Goal: Find specific page/section: Find specific page/section

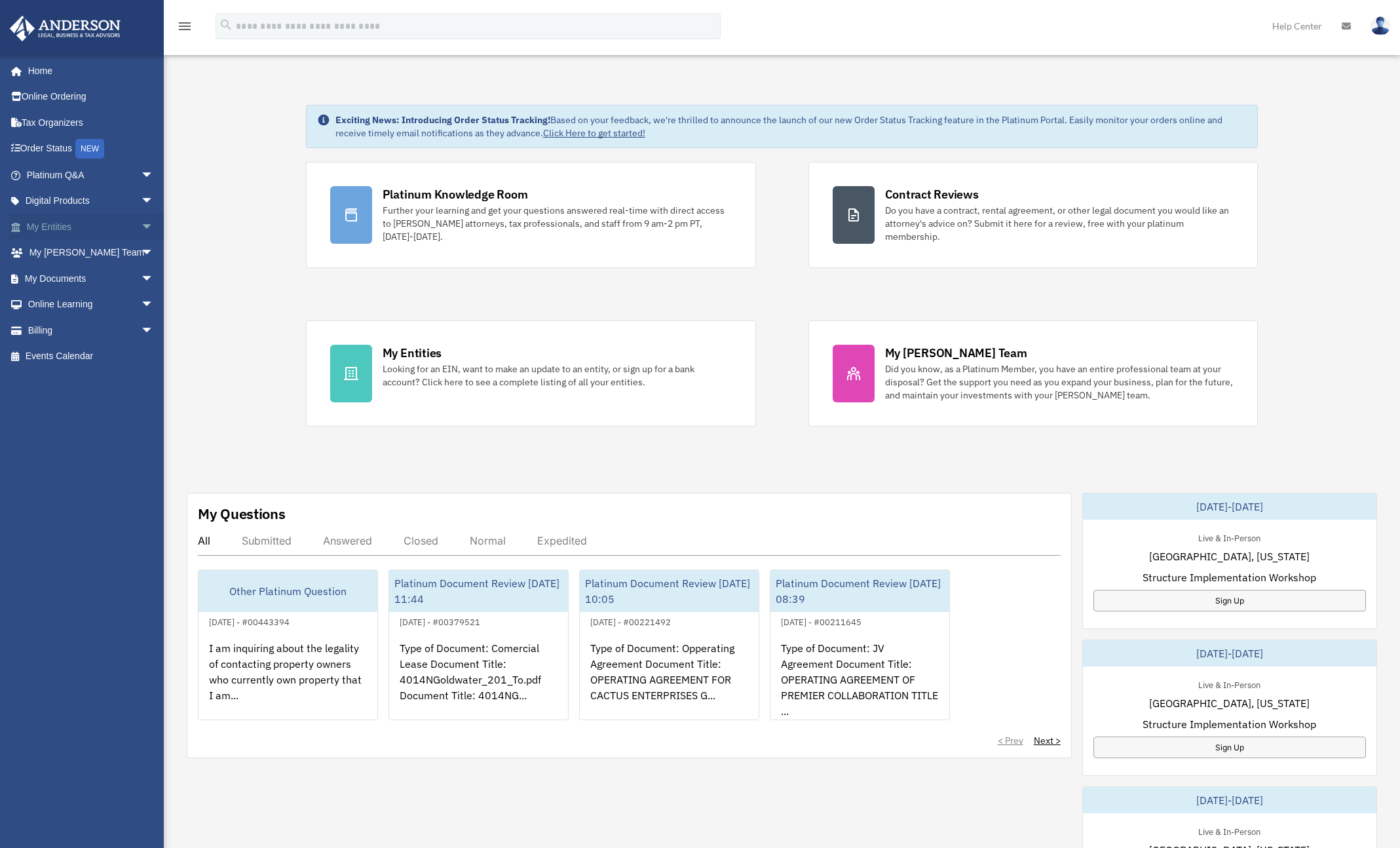
click at [141, 224] on span "arrow_drop_down" at bounding box center [154, 227] width 26 height 27
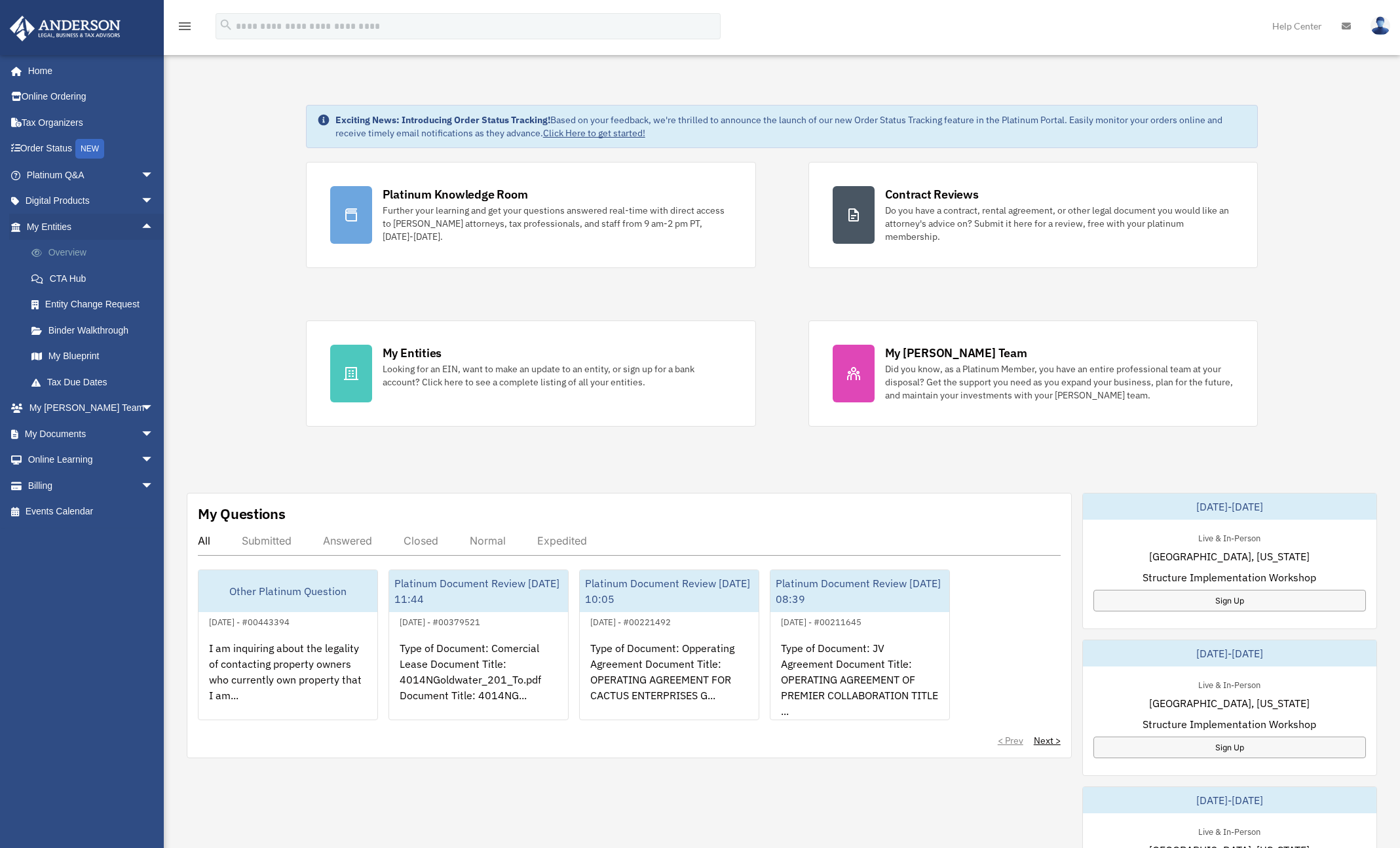
click at [70, 246] on link "Overview" at bounding box center [95, 253] width 155 height 26
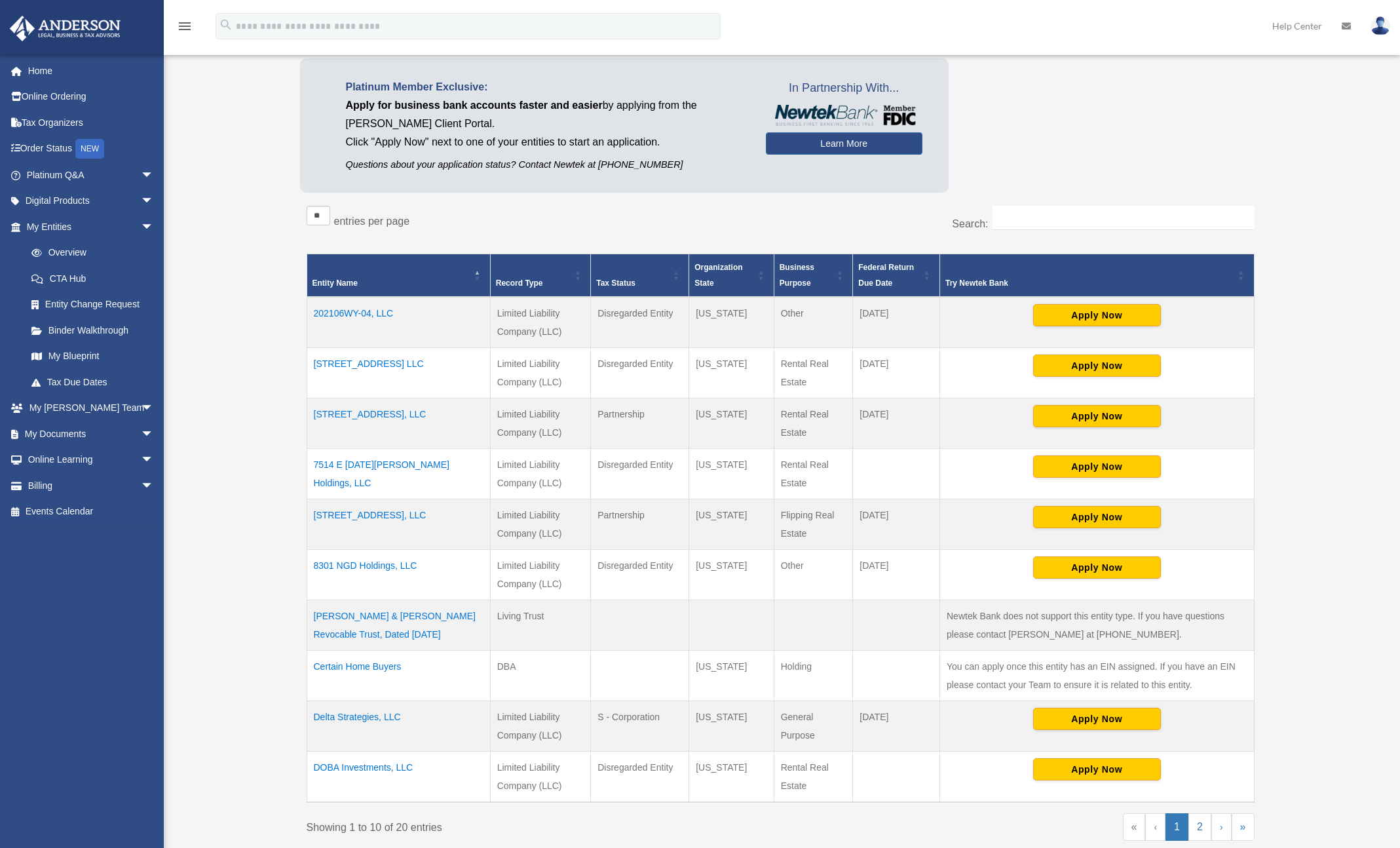
scroll to position [272, 0]
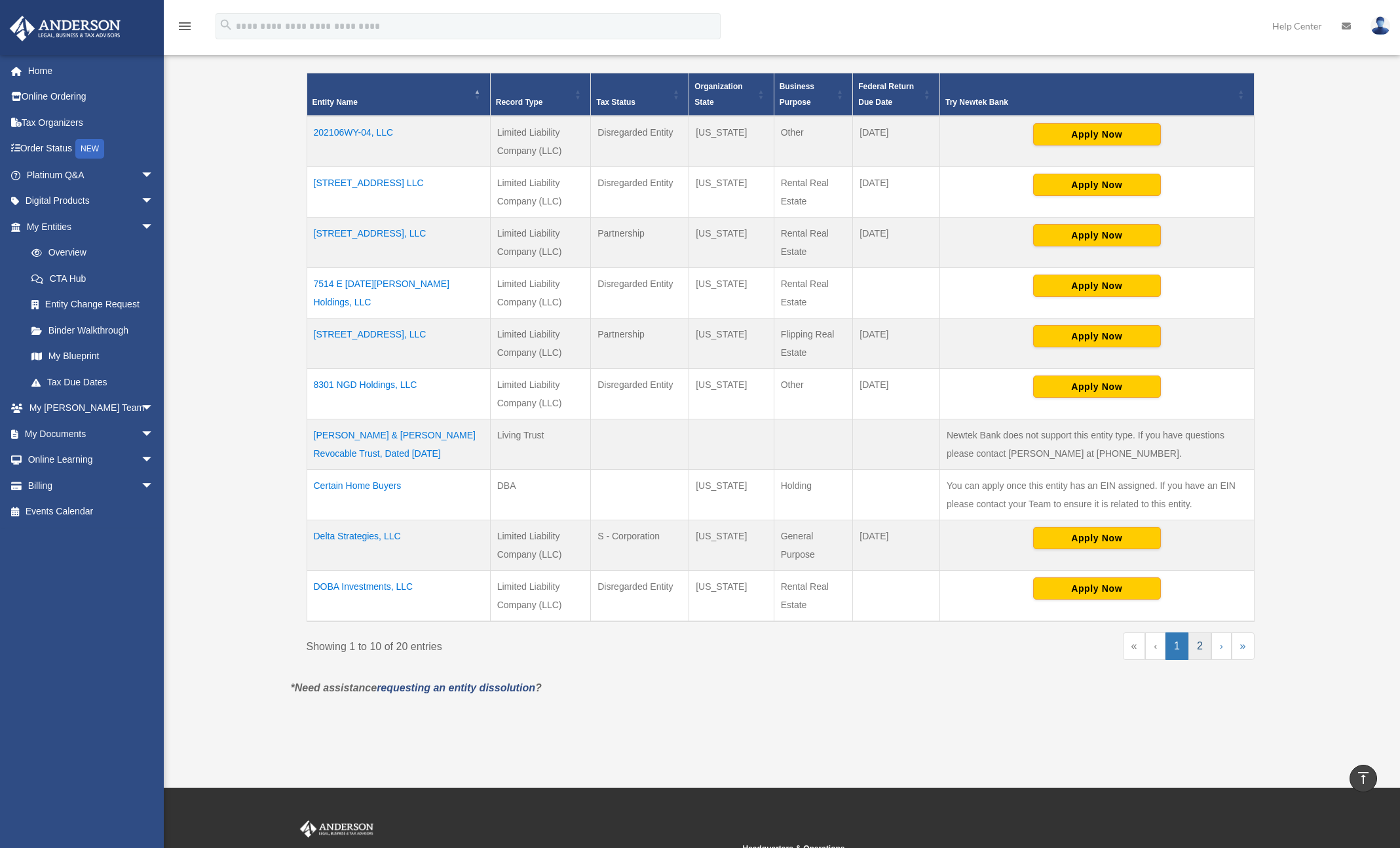
click at [1205, 644] on link "2" at bounding box center [1200, 646] width 23 height 28
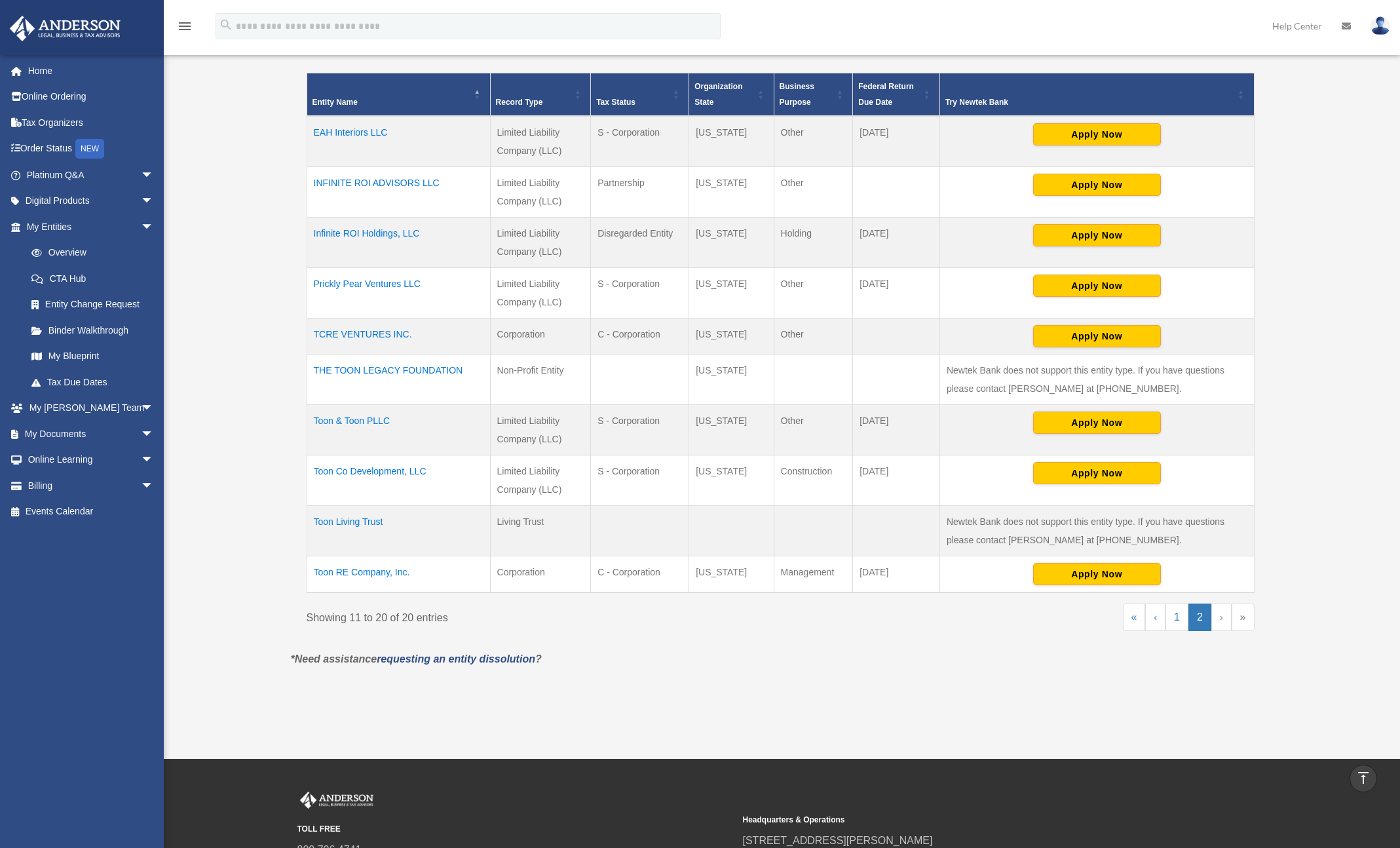
click at [366, 421] on td "Toon & Toon PLLC" at bounding box center [398, 430] width 183 height 50
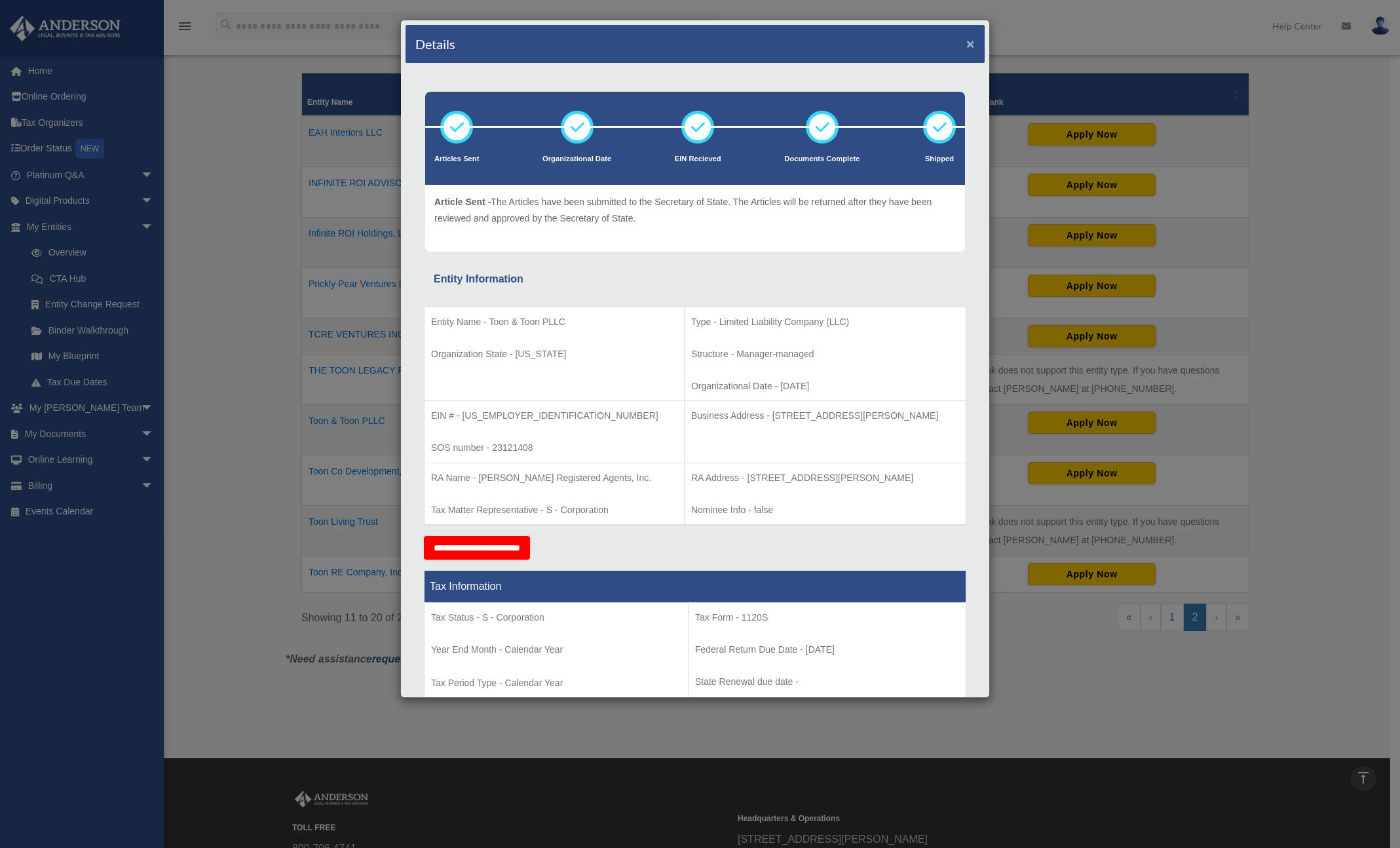
click at [966, 42] on button "×" at bounding box center [970, 44] width 9 height 13
